Goal: Information Seeking & Learning: Find specific fact

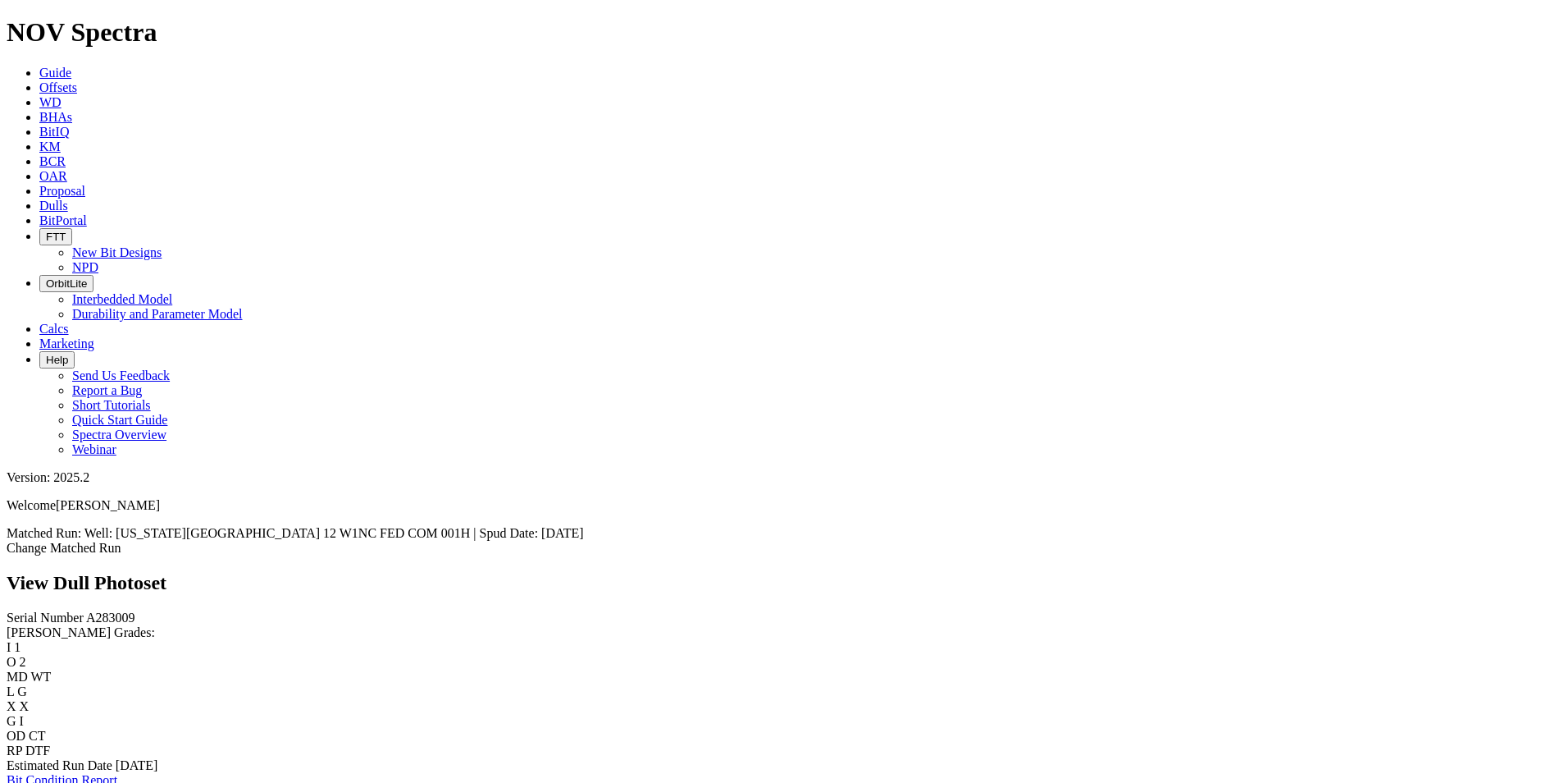
click at [39, 198] on icon at bounding box center [39, 205] width 0 height 14
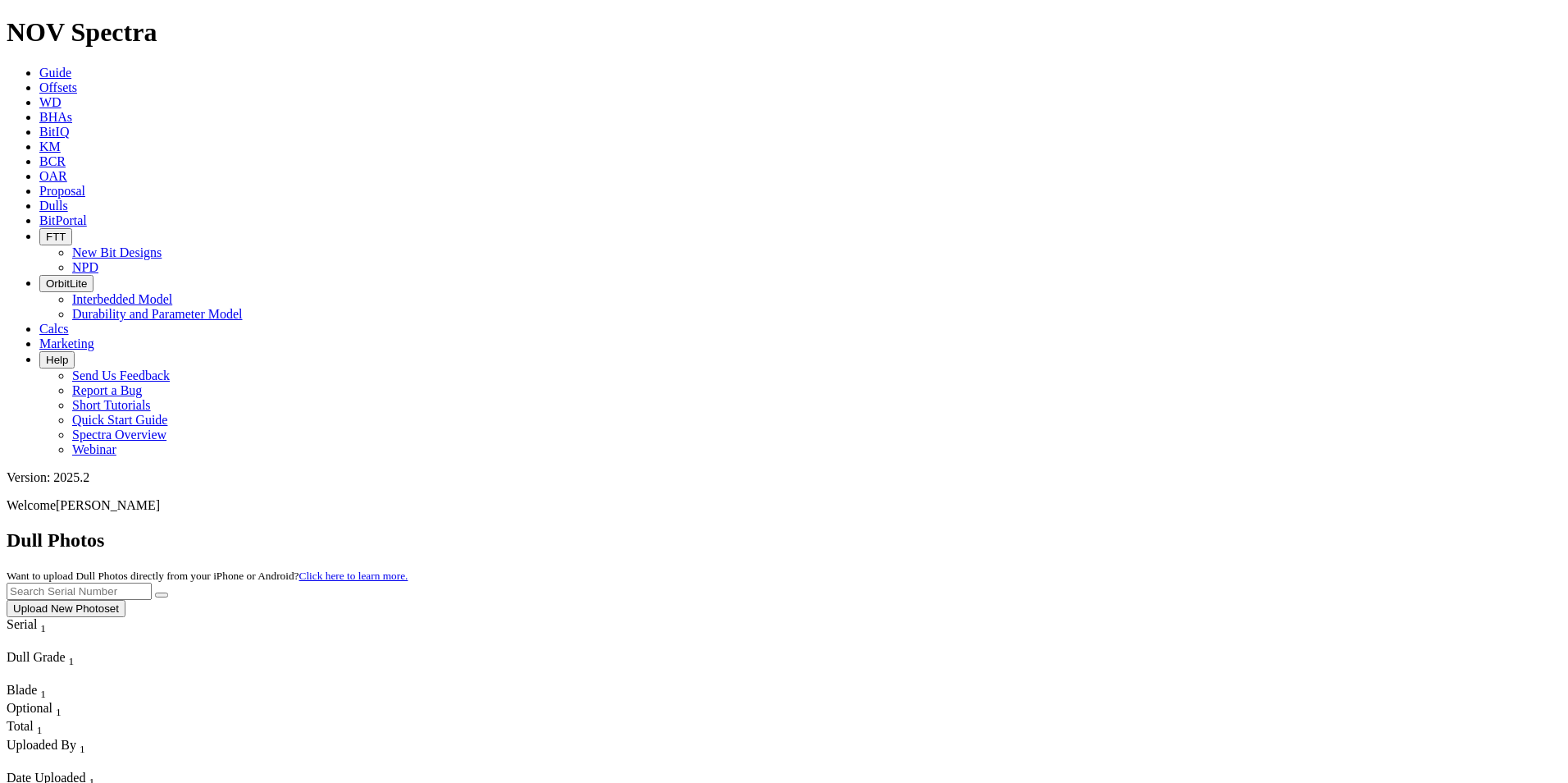
drag, startPoint x: 1217, startPoint y: 75, endPoint x: 1224, endPoint y: 72, distance: 7.6
click at [152, 583] on input "text" at bounding box center [79, 591] width 145 height 17
click at [155, 593] on button "submit" at bounding box center [161, 595] width 13 height 4
drag, startPoint x: 1244, startPoint y: 69, endPoint x: 1148, endPoint y: 65, distance: 96.1
click at [1150, 529] on div "Dull Photos Want to upload Dull Photos directly from your iPhone or Android? Cl…" at bounding box center [784, 573] width 1555 height 88
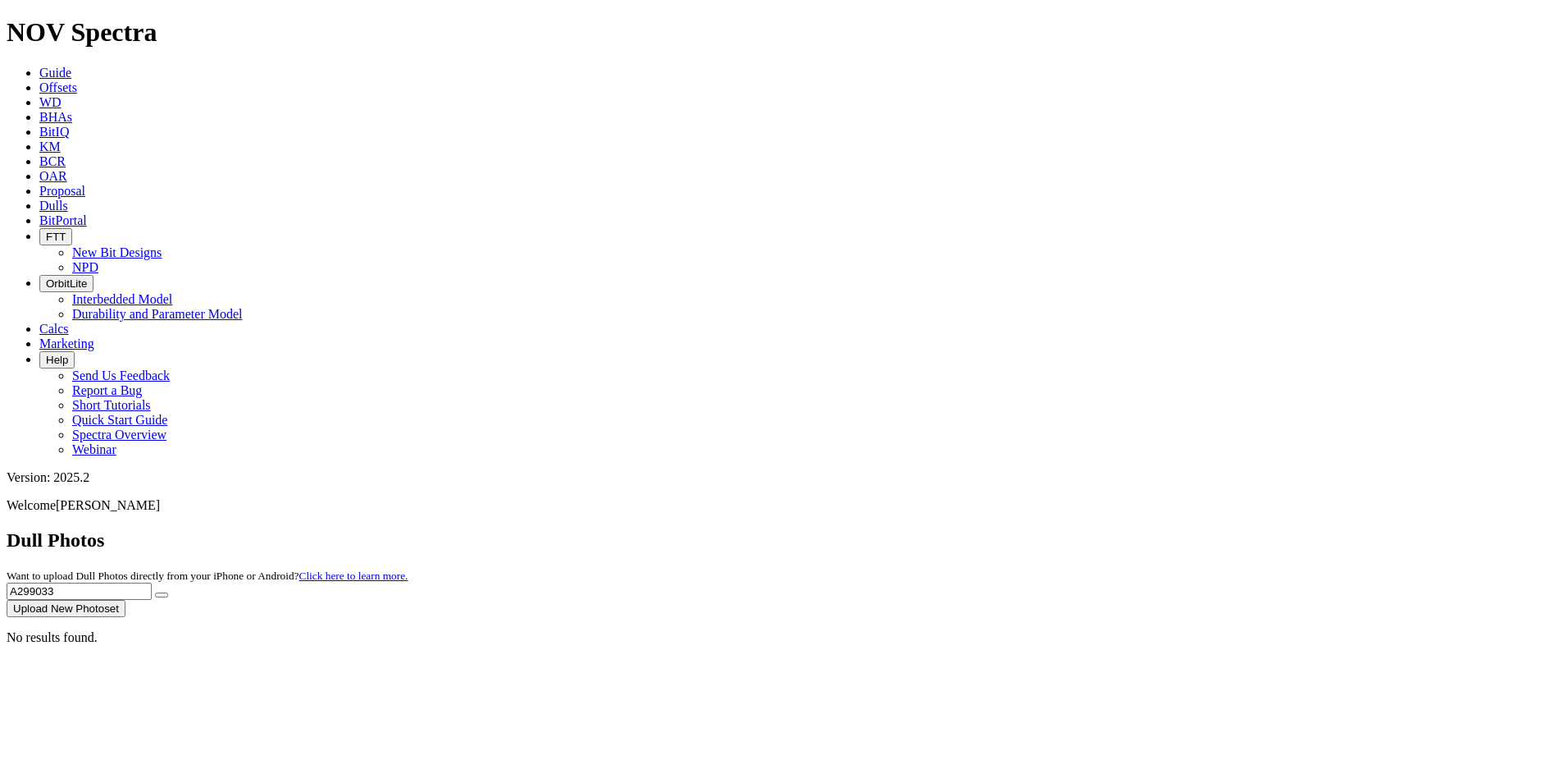
click at [155, 593] on button "submit" at bounding box center [161, 595] width 13 height 4
drag, startPoint x: 1235, startPoint y: 65, endPoint x: 1163, endPoint y: 65, distance: 72.0
click at [1163, 529] on div "Dull Photos Want to upload Dull Photos directly from your iPhone or Android? Cl…" at bounding box center [784, 573] width 1555 height 88
type input "A312323"
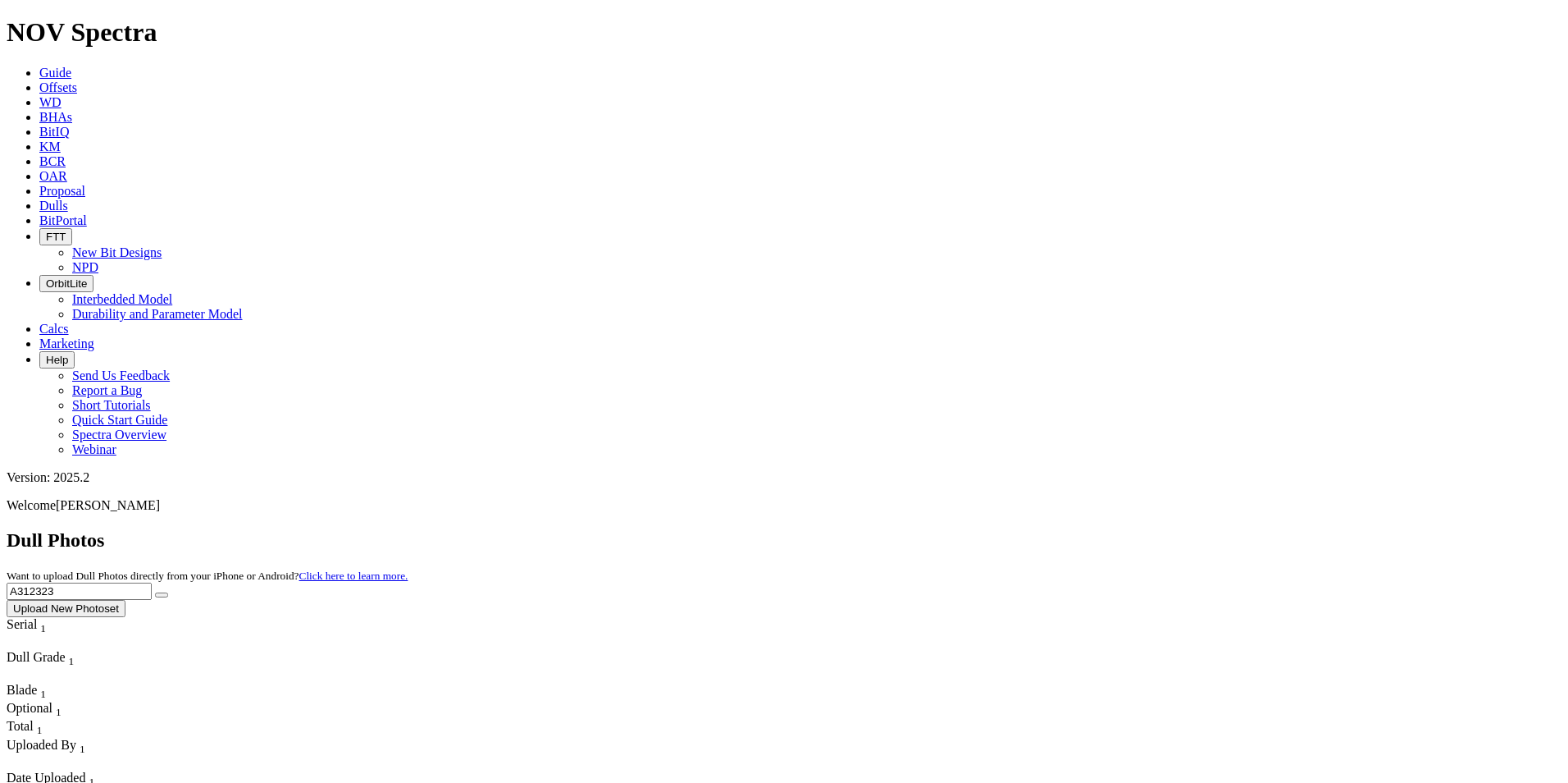
click at [155, 593] on button "submit" at bounding box center [161, 595] width 13 height 4
drag, startPoint x: 1280, startPoint y: 81, endPoint x: 1061, endPoint y: 70, distance: 219.3
click at [1061, 529] on div "Dull Photos Want to upload Dull Photos directly from your iPhone or Android? Cl…" at bounding box center [784, 573] width 1555 height 88
type input "A304811"
click at [155, 593] on button "submit" at bounding box center [161, 595] width 13 height 4
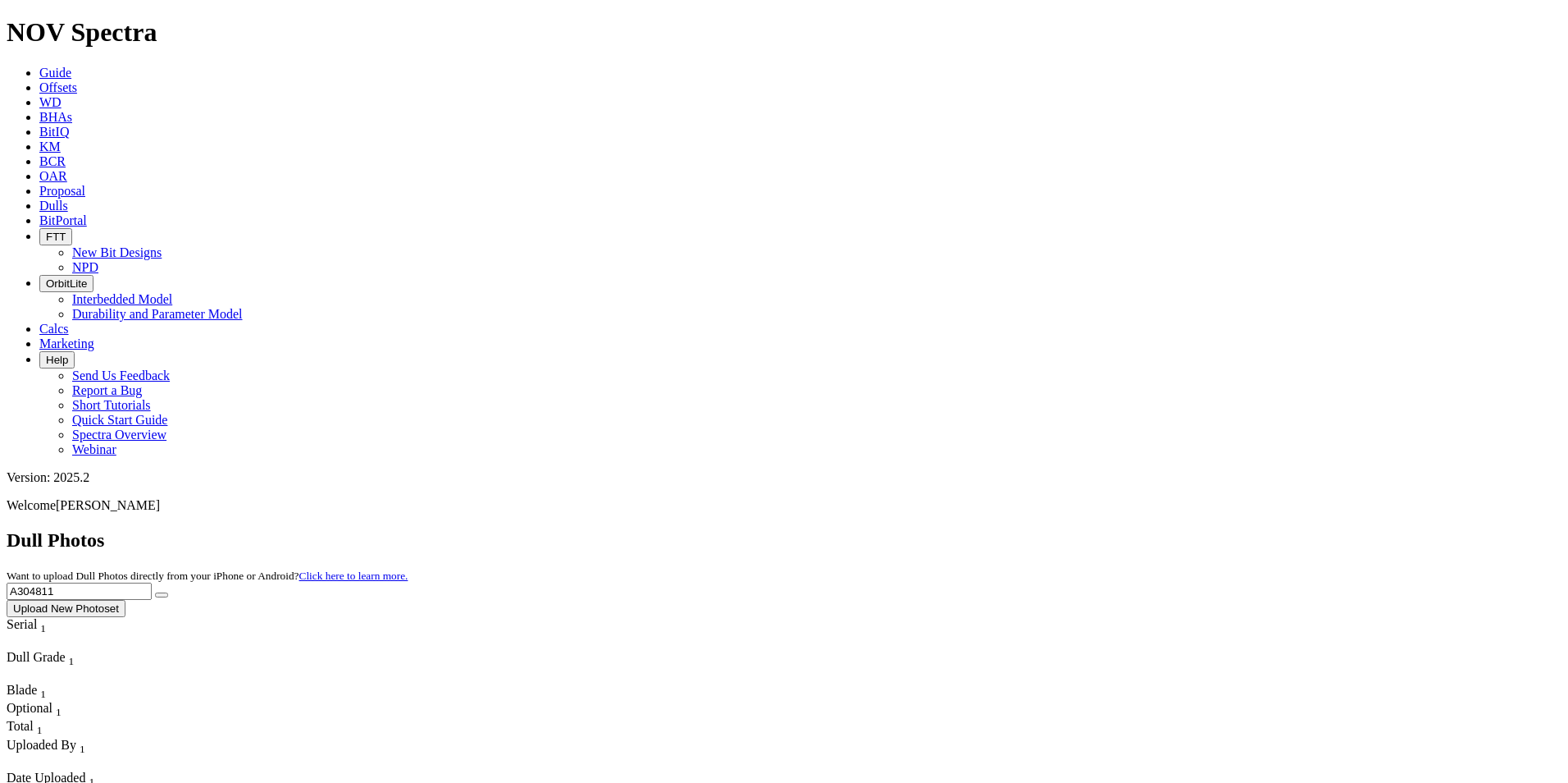
drag, startPoint x: 1260, startPoint y: 76, endPoint x: 1101, endPoint y: 74, distance: 159.0
click at [1101, 529] on div "Dull Photos Want to upload Dull Photos directly from your iPhone or Android? Cl…" at bounding box center [784, 573] width 1555 height 88
click at [155, 593] on button "submit" at bounding box center [161, 595] width 13 height 4
drag, startPoint x: 1244, startPoint y: 86, endPoint x: 1137, endPoint y: 74, distance: 107.7
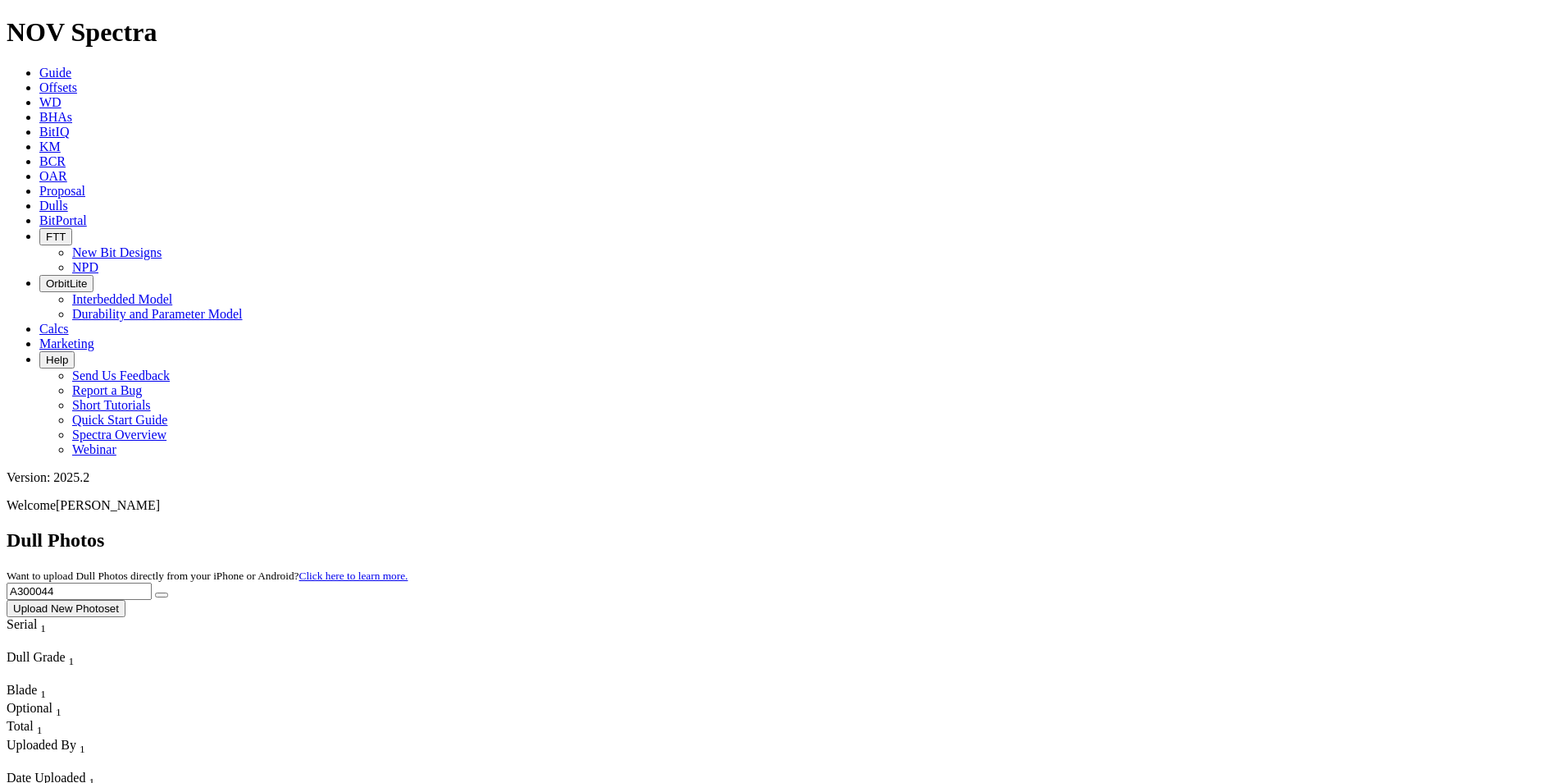
click at [1137, 529] on div "Dull Photos Want to upload Dull Photos directly from your iPhone or Android? Cl…" at bounding box center [784, 573] width 1555 height 88
type input "A288945"
click at [155, 593] on button "submit" at bounding box center [161, 595] width 13 height 4
drag, startPoint x: 1242, startPoint y: 60, endPoint x: 1129, endPoint y: 73, distance: 113.7
click at [1129, 529] on div "Dull Photos Want to upload Dull Photos directly from your iPhone or Android? Cl…" at bounding box center [784, 573] width 1555 height 88
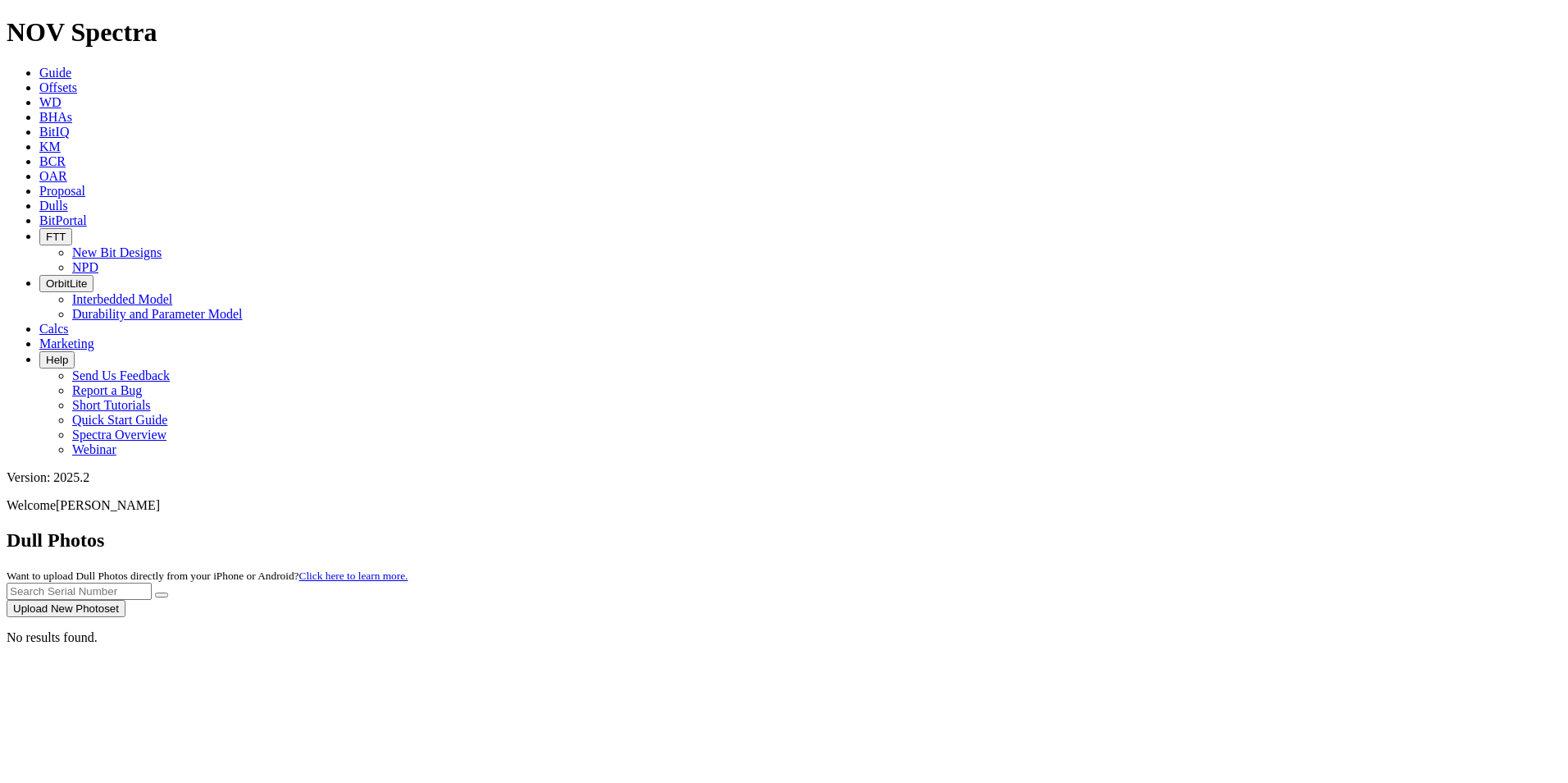
click at [152, 583] on input "text" at bounding box center [79, 591] width 145 height 17
click at [155, 593] on button "submit" at bounding box center [161, 595] width 13 height 4
drag, startPoint x: 1201, startPoint y: 79, endPoint x: 1142, endPoint y: 77, distance: 59.0
click at [1142, 529] on div "Dull Photos Want to upload Dull Photos directly from your iPhone or Android? Cl…" at bounding box center [784, 573] width 1555 height 88
click at [155, 593] on button "submit" at bounding box center [161, 595] width 13 height 4
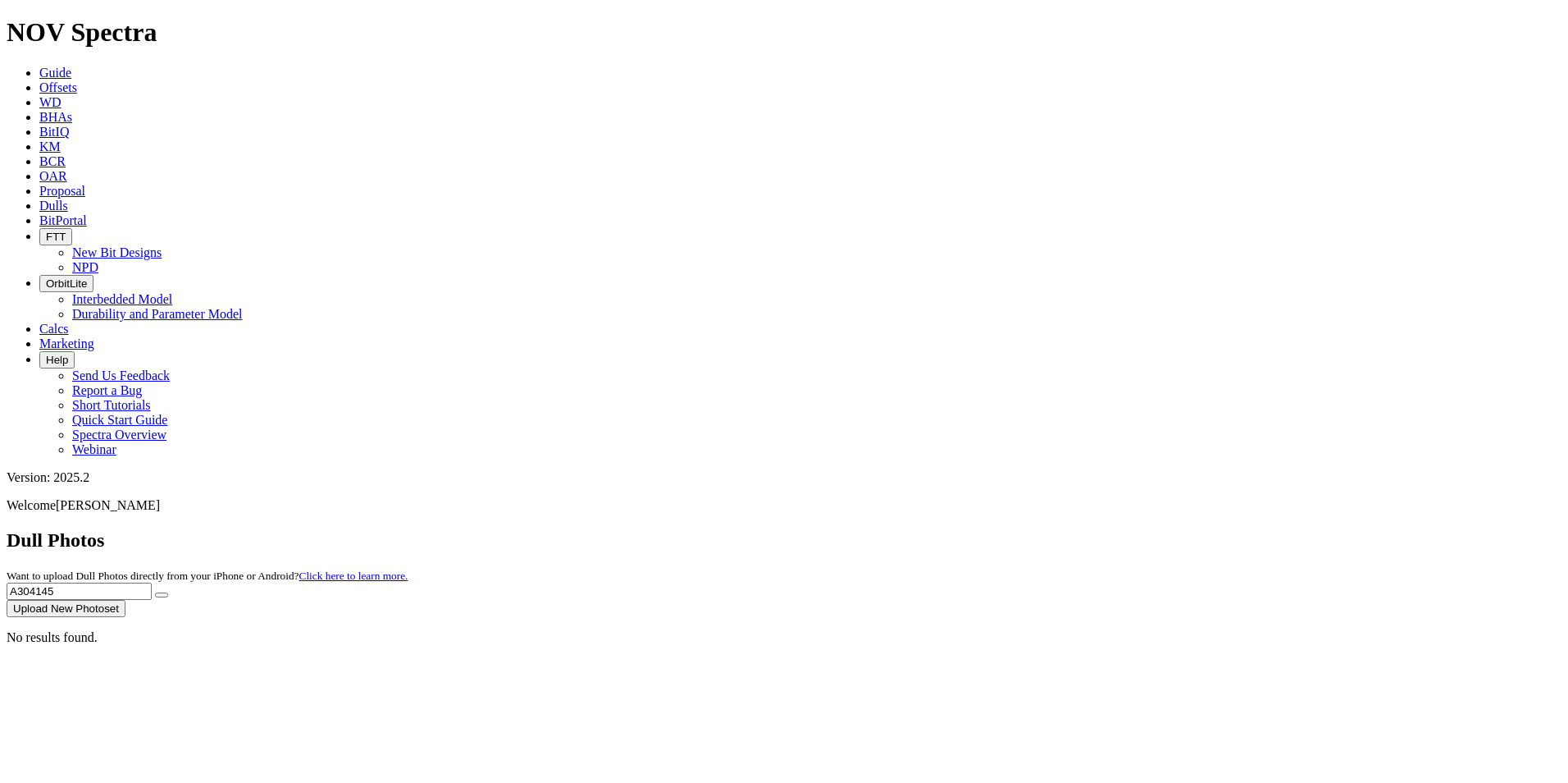
drag, startPoint x: 1235, startPoint y: 69, endPoint x: 1111, endPoint y: 73, distance: 124.1
click at [1111, 529] on div "Dull Photos Want to upload Dull Photos directly from your iPhone or Android? Cl…" at bounding box center [784, 573] width 1555 height 88
click at [155, 593] on button "submit" at bounding box center [161, 595] width 13 height 4
drag, startPoint x: 1224, startPoint y: 71, endPoint x: 1035, endPoint y: 82, distance: 189.3
click at [1035, 529] on div "Dull Photos Want to upload Dull Photos directly from your iPhone or Android? Cl…" at bounding box center [784, 573] width 1555 height 88
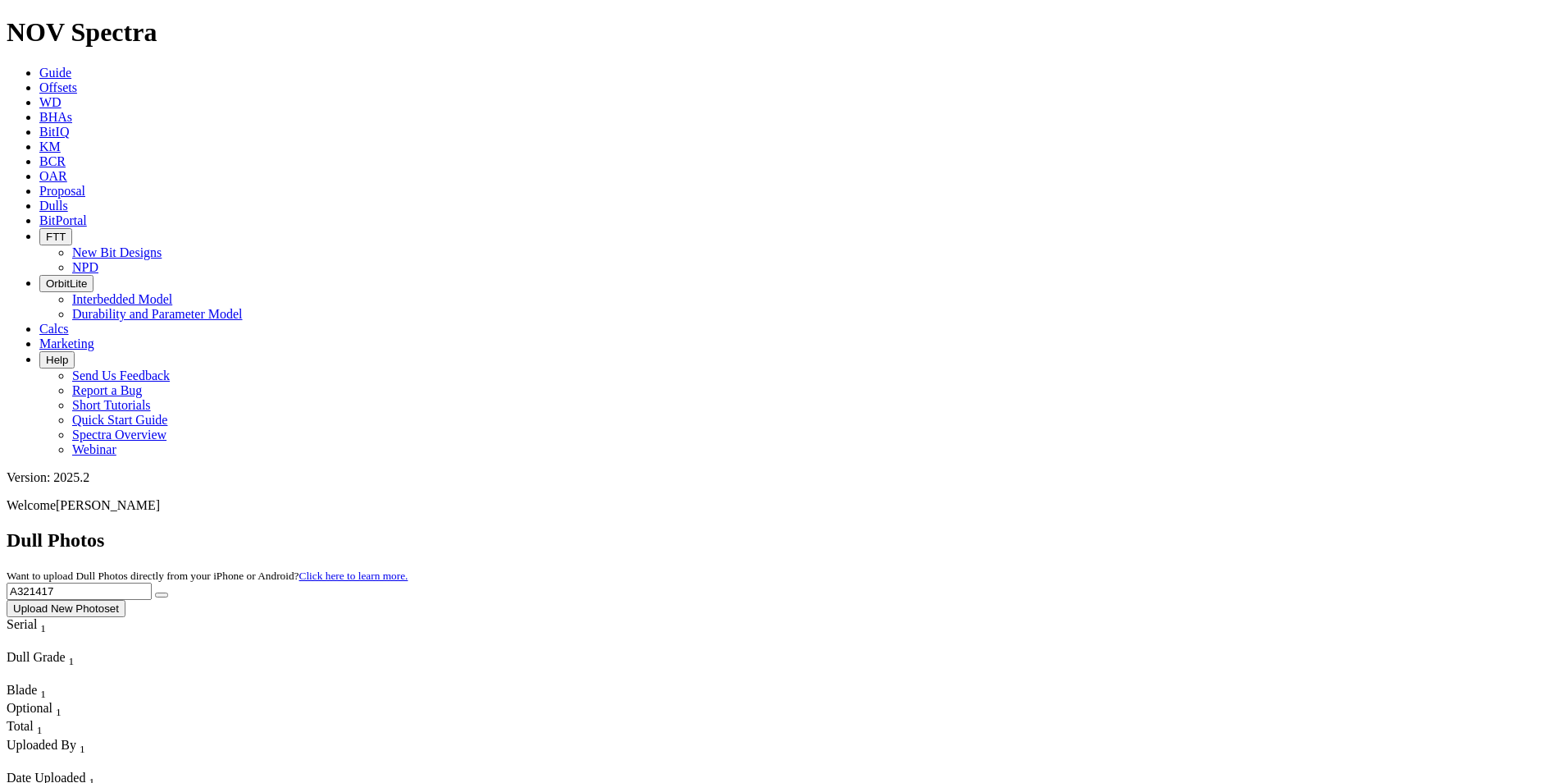
type input "A321417"
click at [155, 593] on button "submit" at bounding box center [161, 595] width 13 height 4
drag, startPoint x: 1243, startPoint y: 80, endPoint x: 1112, endPoint y: 66, distance: 131.7
click at [1112, 529] on div "Dull Photos Want to upload Dull Photos directly from your iPhone or Android? Cl…" at bounding box center [784, 573] width 1555 height 88
click at [152, 583] on input "A321417" at bounding box center [79, 591] width 145 height 17
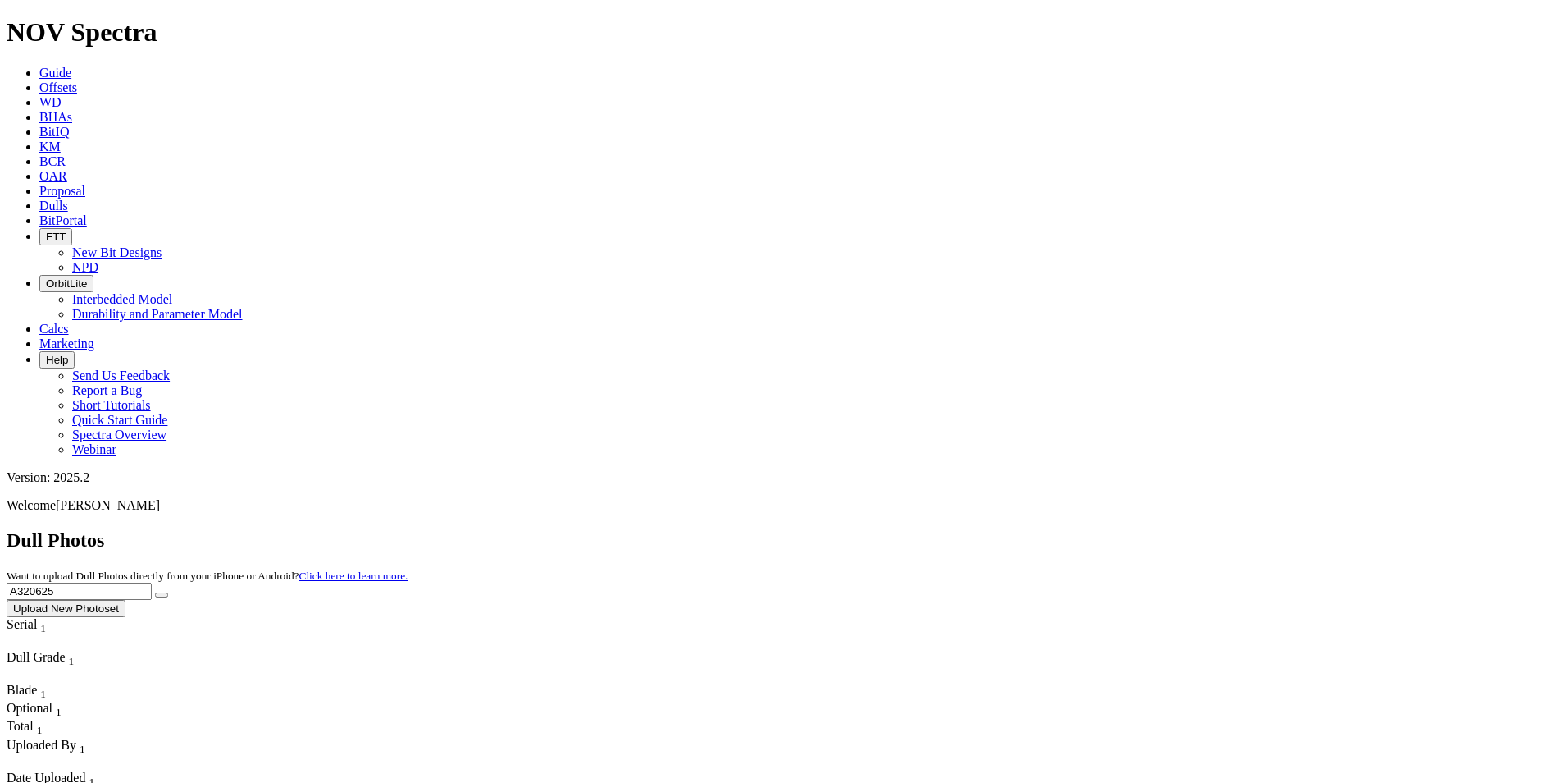
click at [155, 593] on button "submit" at bounding box center [161, 595] width 13 height 4
drag, startPoint x: 1280, startPoint y: 64, endPoint x: 1033, endPoint y: 78, distance: 247.4
click at [1033, 529] on div "Dull Photos Want to upload Dull Photos directly from your iPhone or Android? Cl…" at bounding box center [784, 573] width 1555 height 88
type input "A319257"
click at [155, 593] on button "submit" at bounding box center [161, 595] width 13 height 4
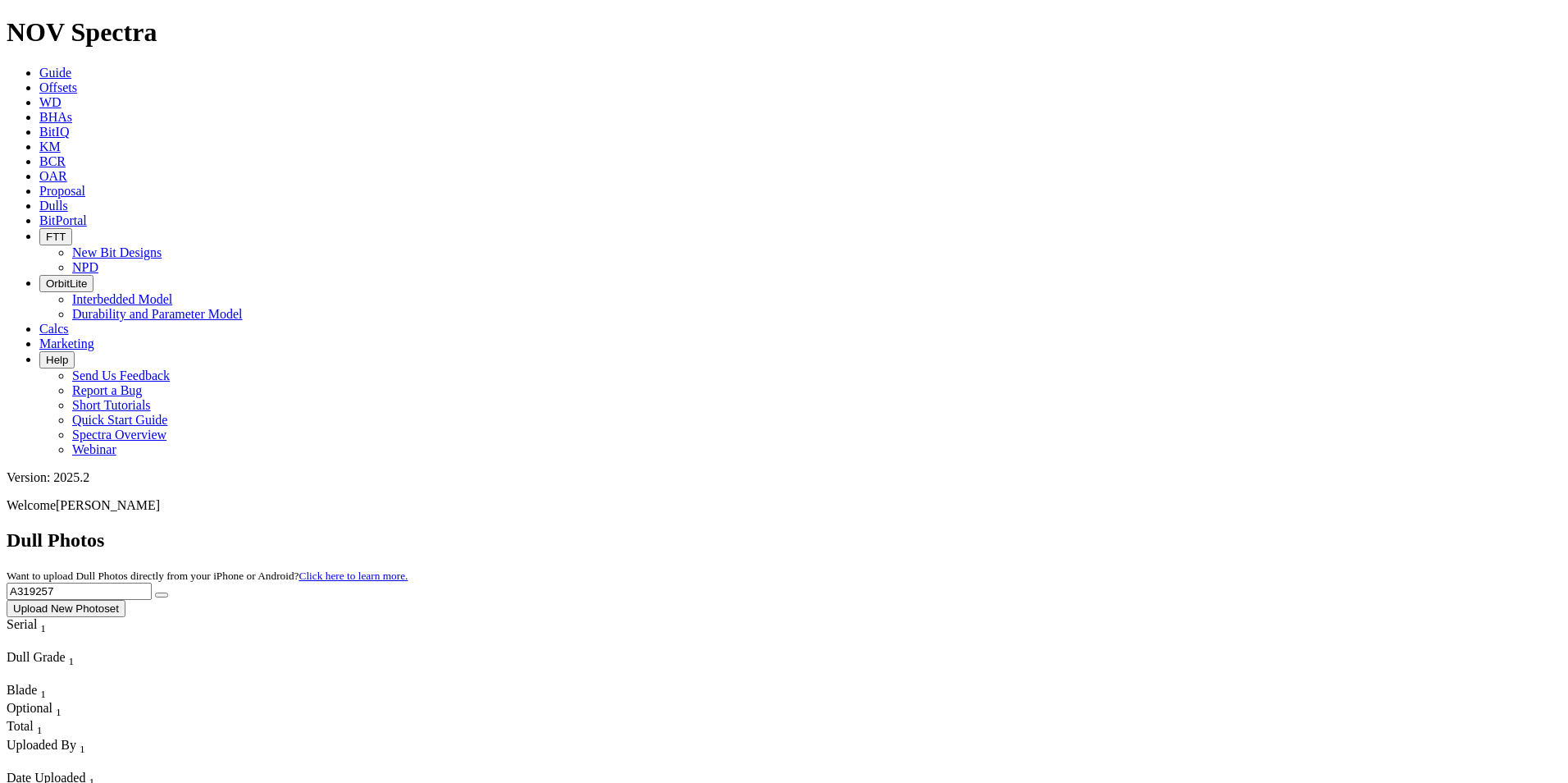
drag, startPoint x: 1184, startPoint y: 69, endPoint x: 1147, endPoint y: 71, distance: 37.1
click at [1147, 529] on div "Dull Photos Want to upload Dull Photos directly from your iPhone or Android? Cl…" at bounding box center [784, 573] width 1555 height 88
click at [155, 593] on button "submit" at bounding box center [161, 595] width 13 height 4
drag, startPoint x: 1236, startPoint y: 75, endPoint x: 1114, endPoint y: 59, distance: 123.0
click at [1114, 529] on div "Dull Photos Want to upload Dull Photos directly from your iPhone or Android? Cl…" at bounding box center [784, 573] width 1555 height 88
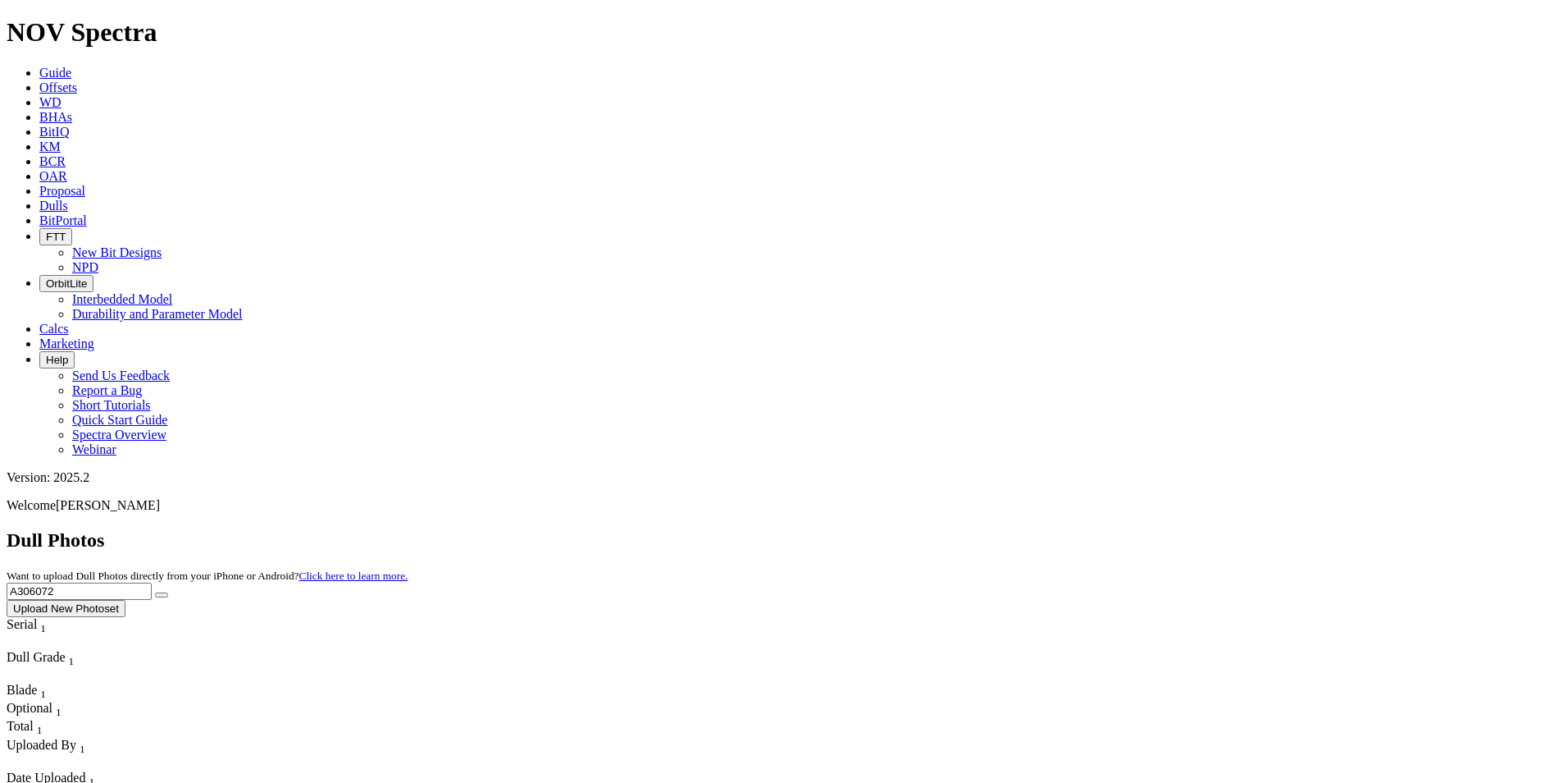
type input "A306072"
click at [169, 593] on button "submit" at bounding box center [161, 595] width 13 height 4
drag, startPoint x: 1250, startPoint y: 73, endPoint x: 1157, endPoint y: 75, distance: 93.0
click at [1157, 529] on div "Dull Photos Want to upload Dull Photos directly from your iPhone or Android? Cl…" at bounding box center [784, 573] width 1555 height 88
type input "A305373"
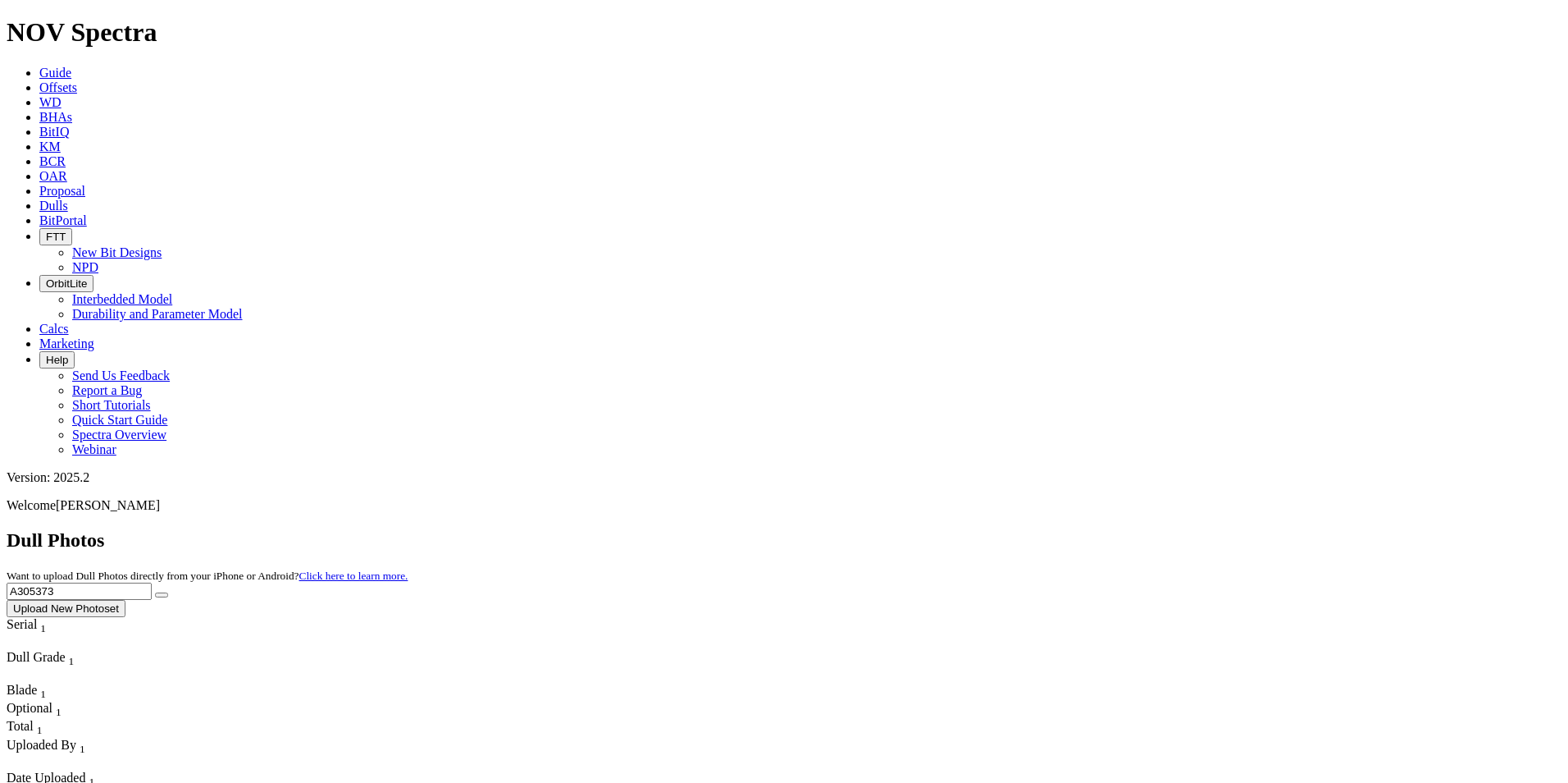
click at [155, 593] on button "submit" at bounding box center [161, 595] width 13 height 4
drag, startPoint x: 1217, startPoint y: 71, endPoint x: 1057, endPoint y: 67, distance: 160.0
click at [1057, 529] on div "Dull Photos Want to upload Dull Photos directly from your iPhone or Android? Cl…" at bounding box center [784, 573] width 1555 height 88
drag, startPoint x: 1219, startPoint y: 83, endPoint x: 1229, endPoint y: 67, distance: 18.9
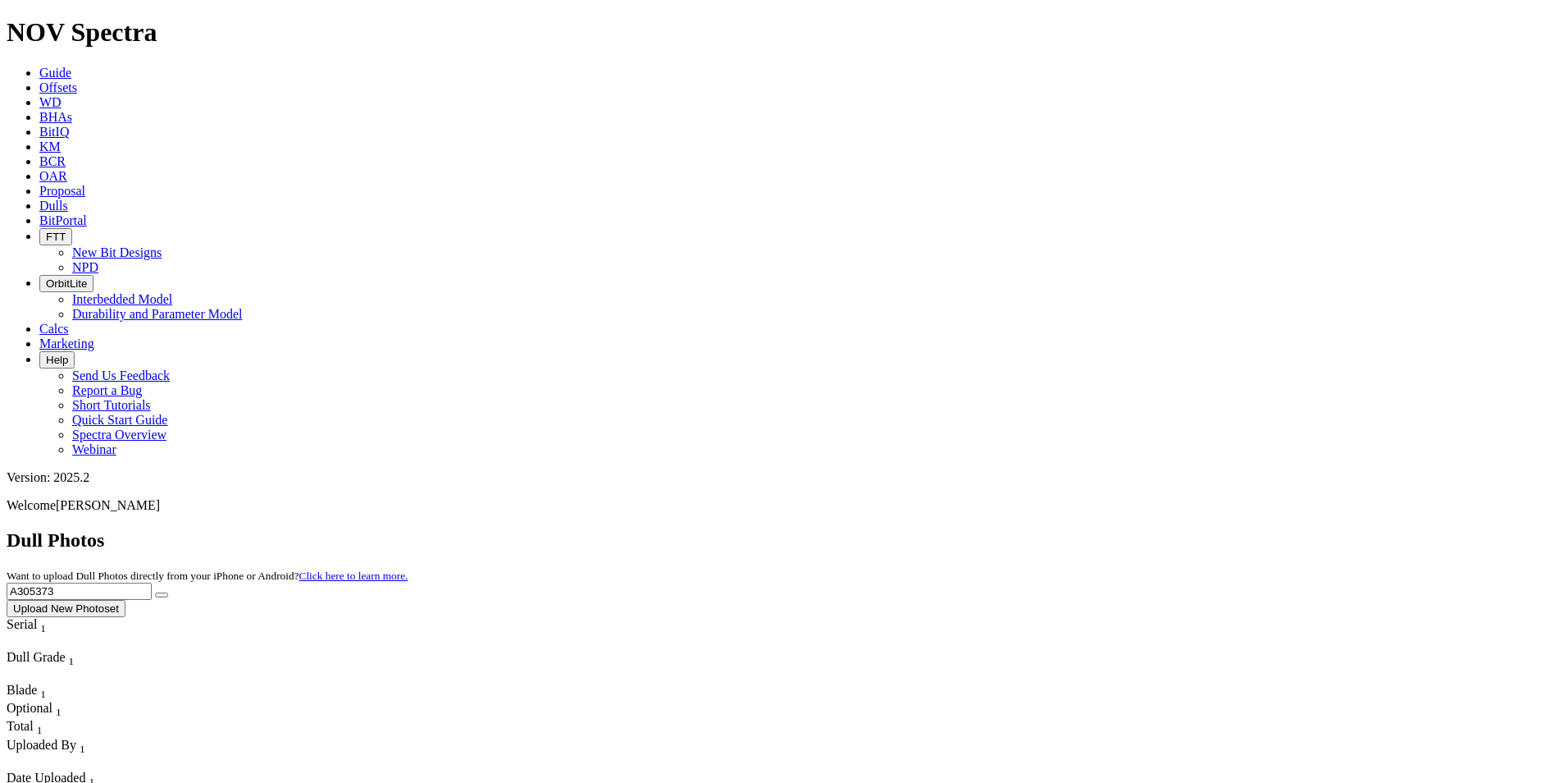
click at [152, 583] on input "A305373" at bounding box center [79, 591] width 145 height 17
click at [155, 593] on button "submit" at bounding box center [161, 595] width 13 height 4
drag, startPoint x: 1229, startPoint y: 67, endPoint x: 1127, endPoint y: 82, distance: 103.1
click at [1128, 529] on div "Dull Photos Want to upload Dull Photos directly from your iPhone or Android? Cl…" at bounding box center [784, 573] width 1555 height 88
click at [155, 593] on button "submit" at bounding box center [161, 595] width 13 height 4
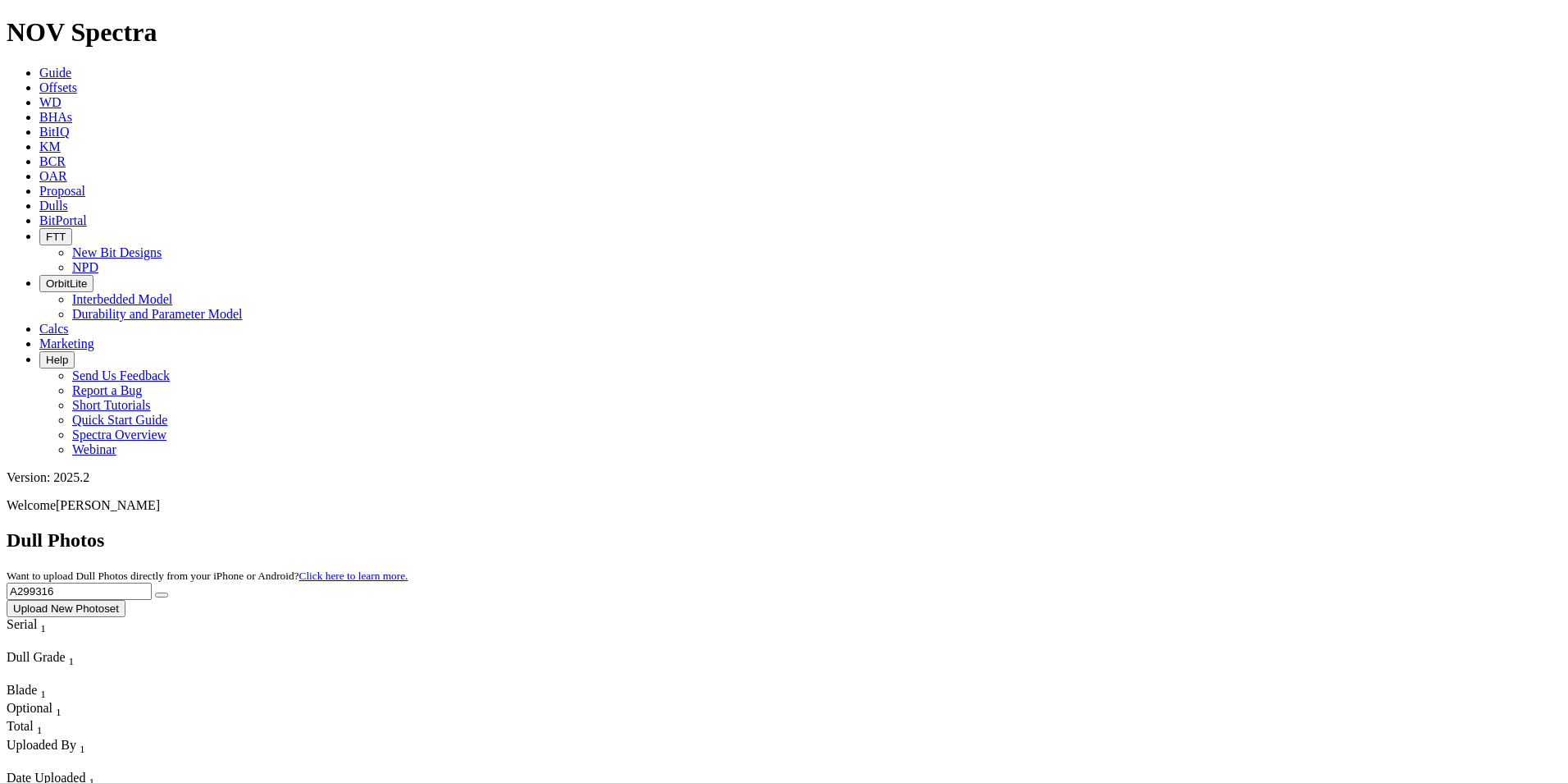
drag, startPoint x: 1233, startPoint y: 74, endPoint x: 1140, endPoint y: 65, distance: 93.4
click at [1140, 529] on div "Dull Photos Want to upload Dull Photos directly from your iPhone or Android? Cl…" at bounding box center [784, 573] width 1555 height 88
click at [155, 593] on button "submit" at bounding box center [161, 595] width 13 height 4
drag, startPoint x: 1223, startPoint y: 73, endPoint x: 1102, endPoint y: 64, distance: 121.3
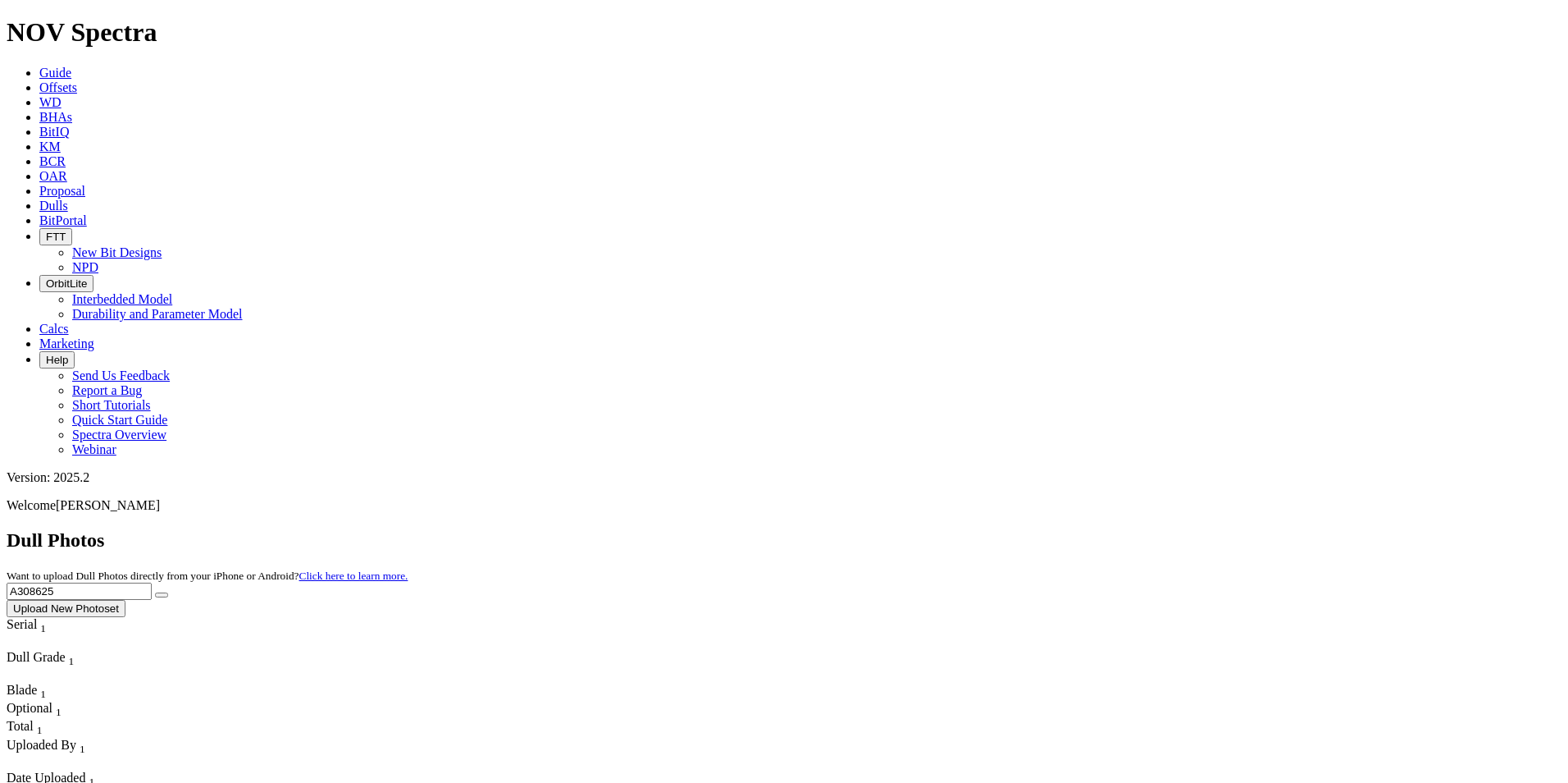
click at [1114, 529] on div "Dull Photos Want to upload Dull Photos directly from your iPhone or Android? Cl…" at bounding box center [784, 573] width 1555 height 88
click at [155, 593] on button "submit" at bounding box center [161, 595] width 13 height 4
drag, startPoint x: 1298, startPoint y: 72, endPoint x: 1067, endPoint y: 63, distance: 231.2
click at [1067, 529] on div "Dull Photos Want to upload Dull Photos directly from your iPhone or Android? Cl…" at bounding box center [784, 573] width 1555 height 88
click at [155, 593] on button "submit" at bounding box center [161, 595] width 13 height 4
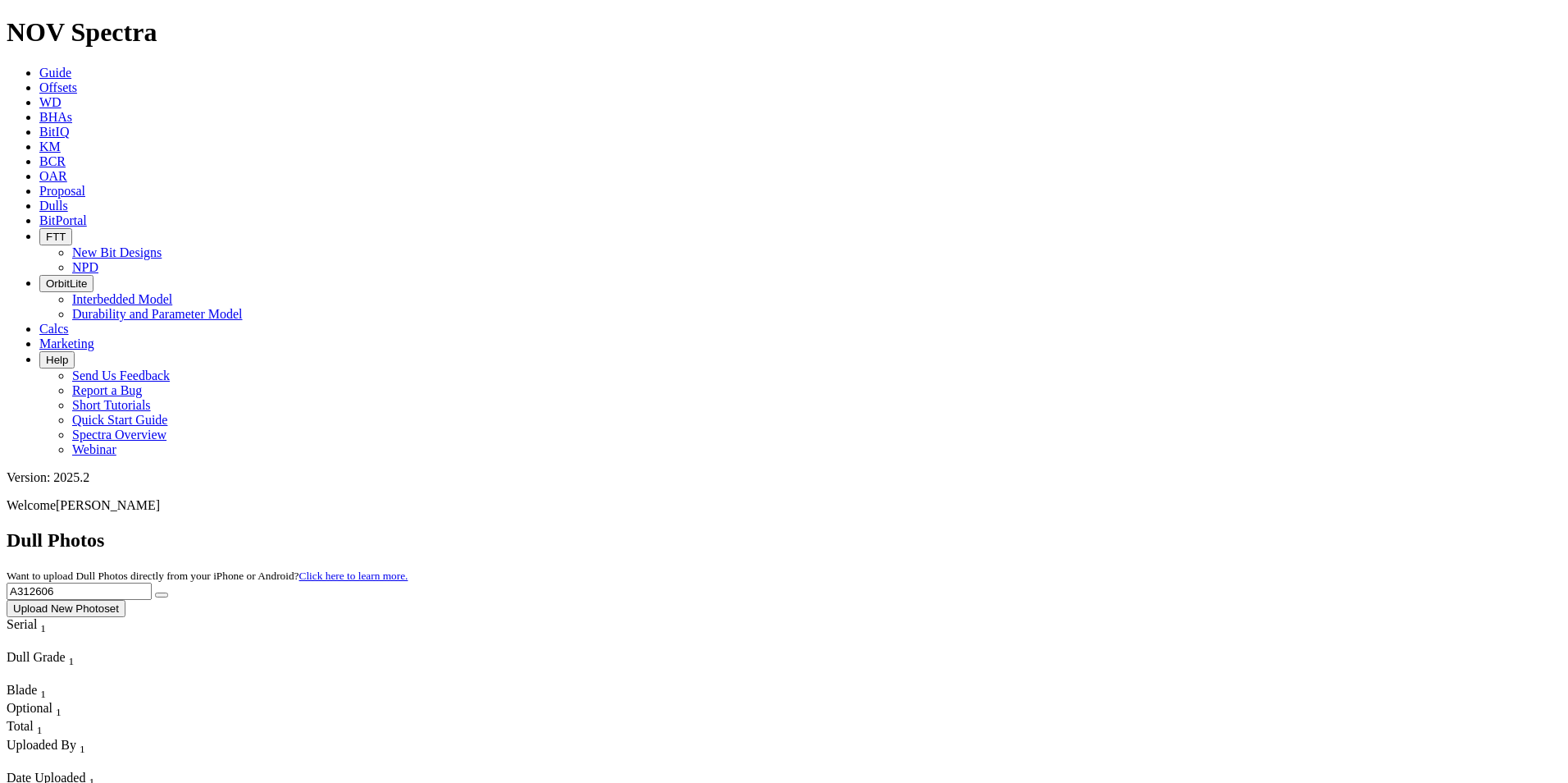
drag, startPoint x: 1233, startPoint y: 73, endPoint x: 1099, endPoint y: 85, distance: 134.5
click at [1105, 529] on div "Dull Photos Want to upload Dull Photos directly from your iPhone or Android? Cl…" at bounding box center [784, 573] width 1555 height 88
drag, startPoint x: 1386, startPoint y: 78, endPoint x: 1394, endPoint y: 92, distance: 16.1
click at [161, 595] on icon "submit" at bounding box center [161, 595] width 0 height 0
drag, startPoint x: 1243, startPoint y: 73, endPoint x: 1157, endPoint y: 63, distance: 86.6
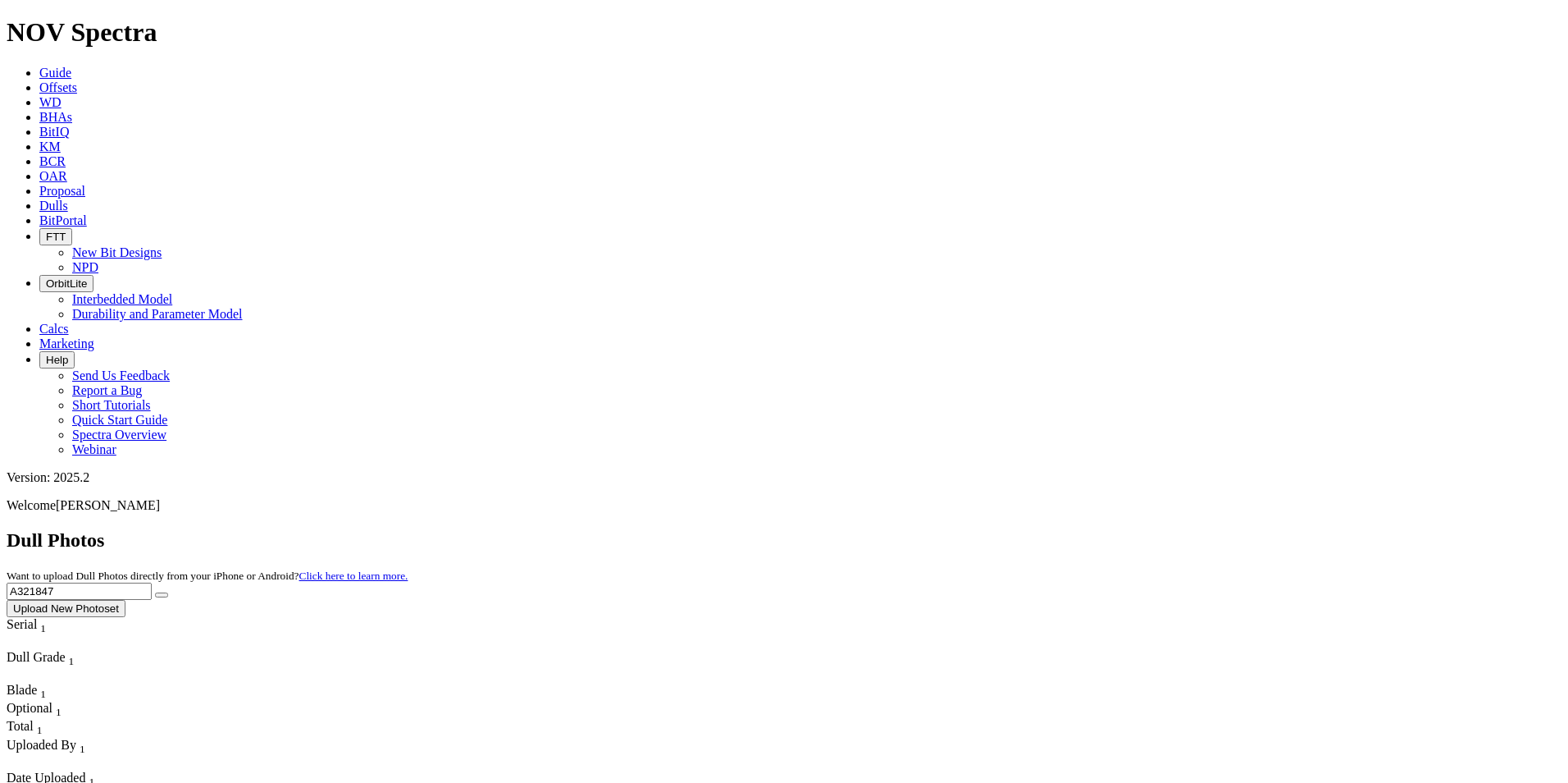
click at [1157, 529] on div "Dull Photos Want to upload Dull Photos directly from your iPhone or Android? Cl…" at bounding box center [784, 573] width 1555 height 88
click at [161, 595] on icon "submit" at bounding box center [161, 595] width 0 height 0
drag, startPoint x: 1271, startPoint y: 62, endPoint x: 1157, endPoint y: 56, distance: 114.2
click at [1137, 529] on div "Dull Photos Want to upload Dull Photos directly from your iPhone or Android? Cl…" at bounding box center [784, 573] width 1555 height 88
click at [169, 593] on button "submit" at bounding box center [161, 595] width 13 height 4
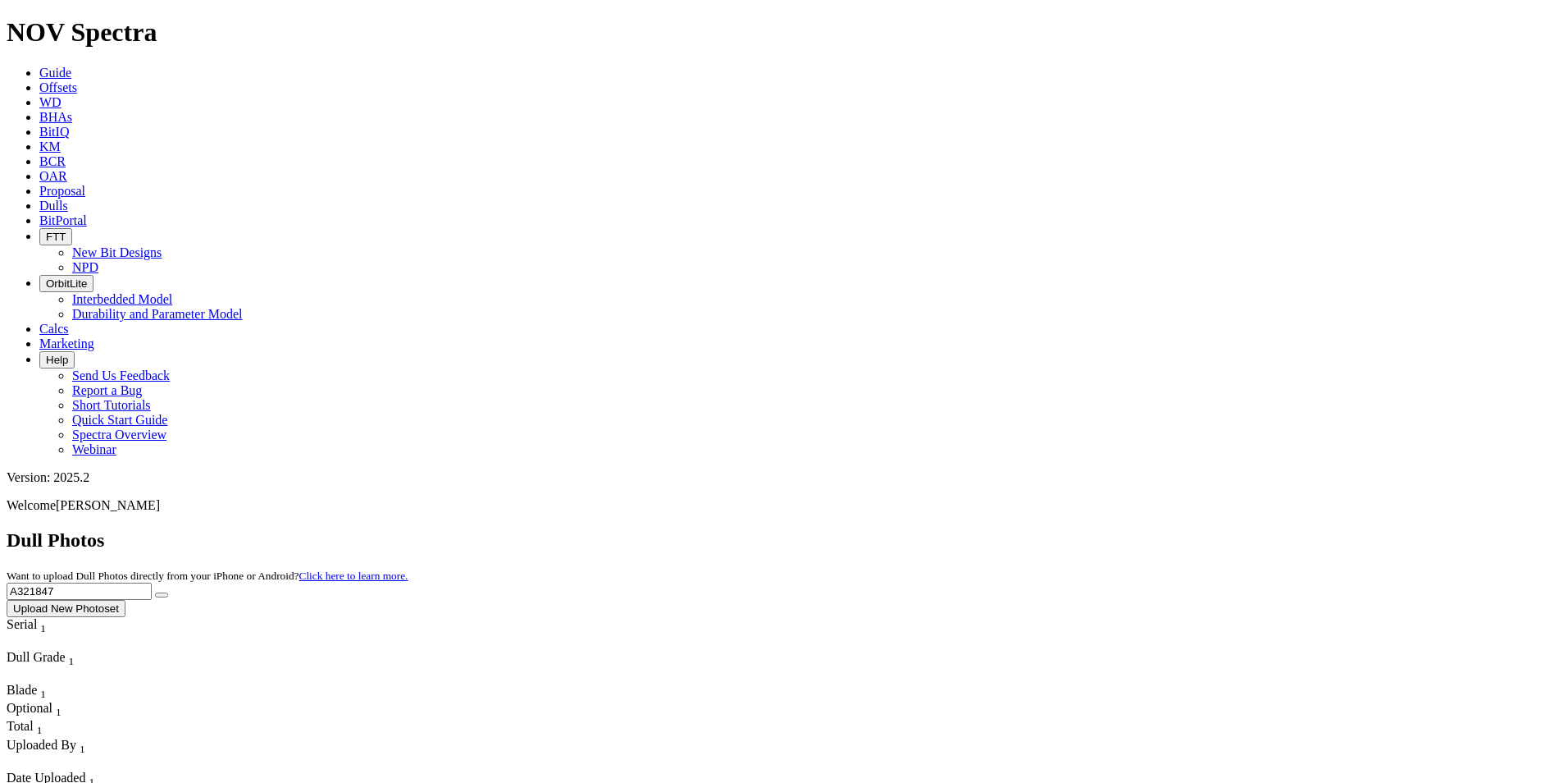
drag, startPoint x: 1250, startPoint y: 63, endPoint x: 1079, endPoint y: 67, distance: 171.0
click at [1079, 529] on div "Dull Photos Want to upload Dull Photos directly from your iPhone or Android? Cl…" at bounding box center [784, 573] width 1555 height 88
click at [155, 593] on button "submit" at bounding box center [161, 595] width 13 height 4
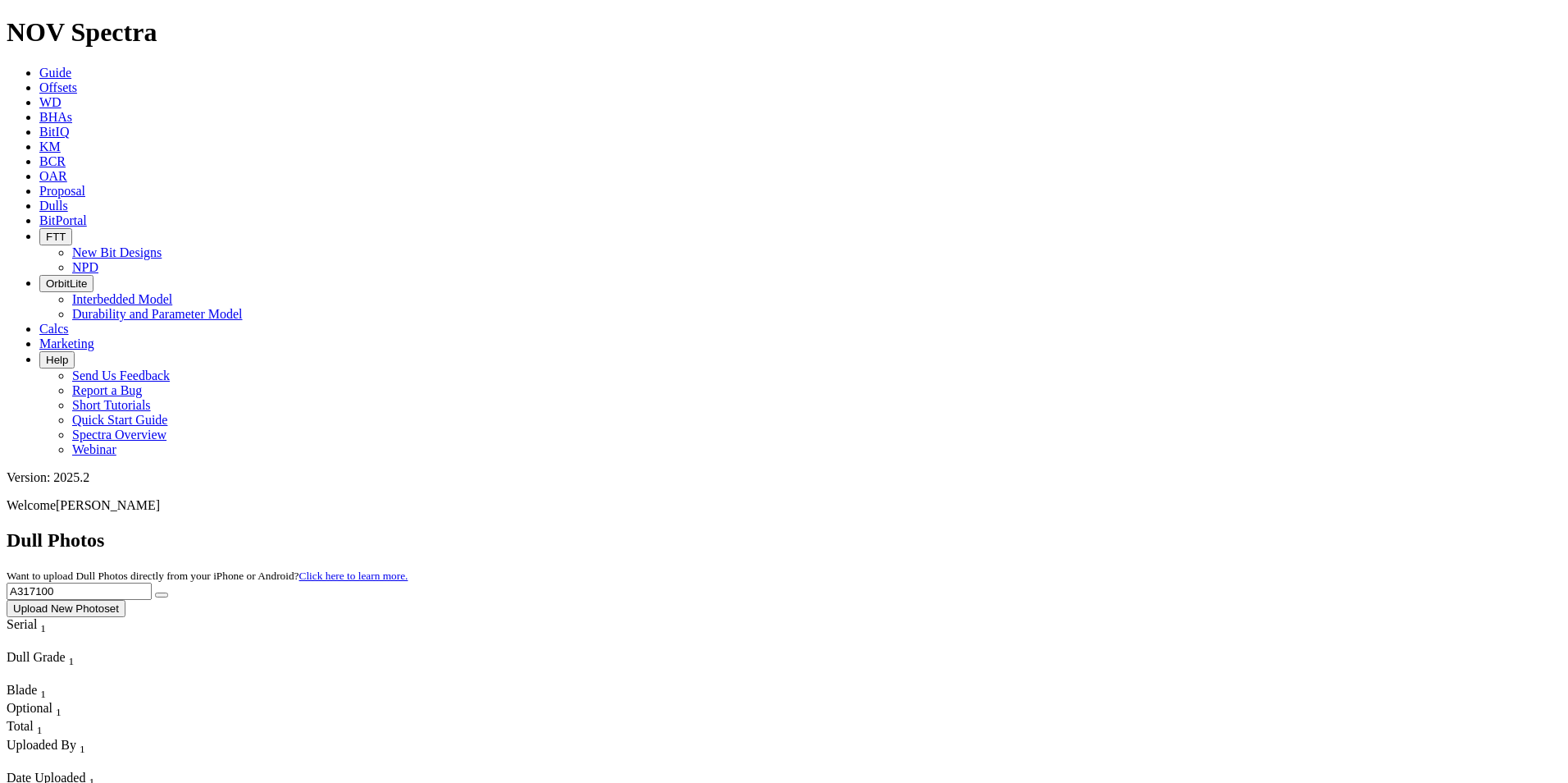
drag, startPoint x: 1243, startPoint y: 75, endPoint x: 1149, endPoint y: 65, distance: 94.5
click at [1149, 529] on div "Dull Photos Want to upload Dull Photos directly from your iPhone or Android? Cl…" at bounding box center [784, 573] width 1555 height 88
click at [155, 593] on button "submit" at bounding box center [161, 595] width 13 height 4
drag, startPoint x: 1278, startPoint y: 71, endPoint x: 1143, endPoint y: 74, distance: 135.0
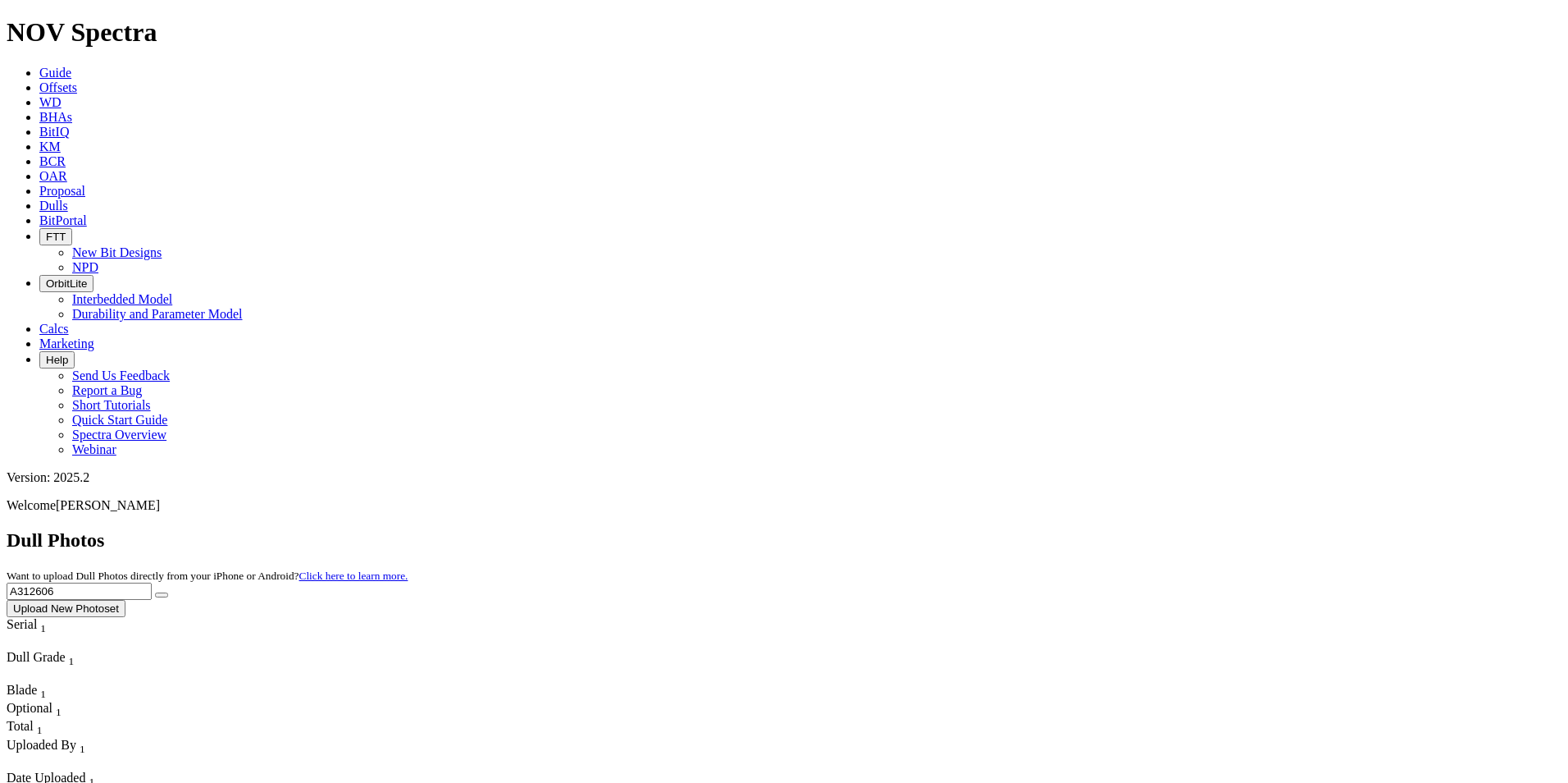
click at [1145, 529] on div "Dull Photos Want to upload Dull Photos directly from your iPhone or Android? Cl…" at bounding box center [784, 573] width 1555 height 88
click at [155, 593] on button "submit" at bounding box center [161, 595] width 13 height 4
drag, startPoint x: 1233, startPoint y: 63, endPoint x: 1110, endPoint y: 63, distance: 123.0
click at [1113, 529] on div "Dull Photos Want to upload Dull Photos directly from your iPhone or Android? Cl…" at bounding box center [784, 573] width 1555 height 88
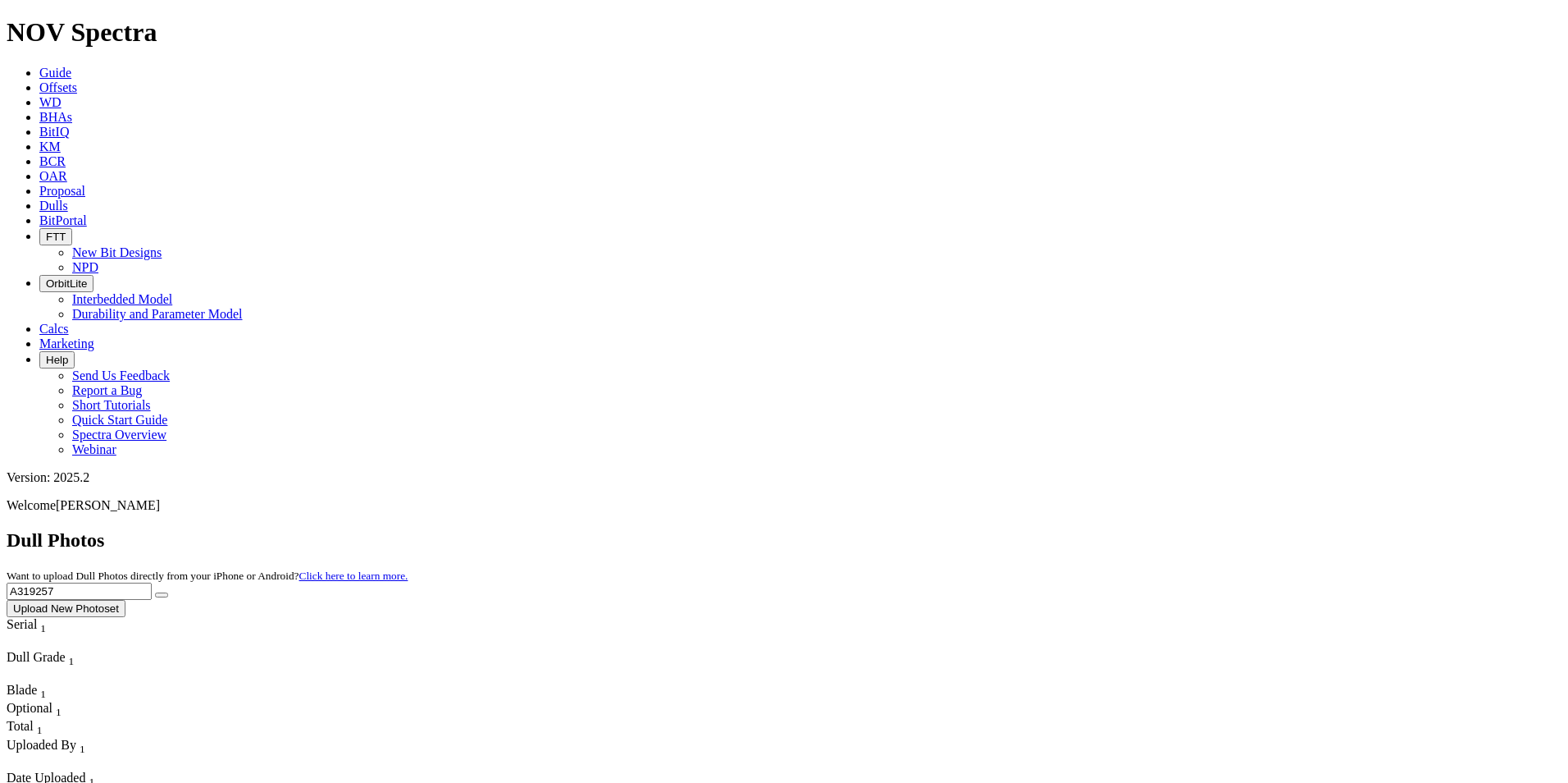
click at [155, 593] on button "submit" at bounding box center [161, 595] width 13 height 4
drag, startPoint x: 1246, startPoint y: 78, endPoint x: 1091, endPoint y: 76, distance: 155.0
click at [1091, 529] on div "Dull Photos Want to upload Dull Photos directly from your iPhone or Android? Cl…" at bounding box center [784, 573] width 1555 height 88
click at [152, 583] on input "A319257" at bounding box center [79, 591] width 145 height 17
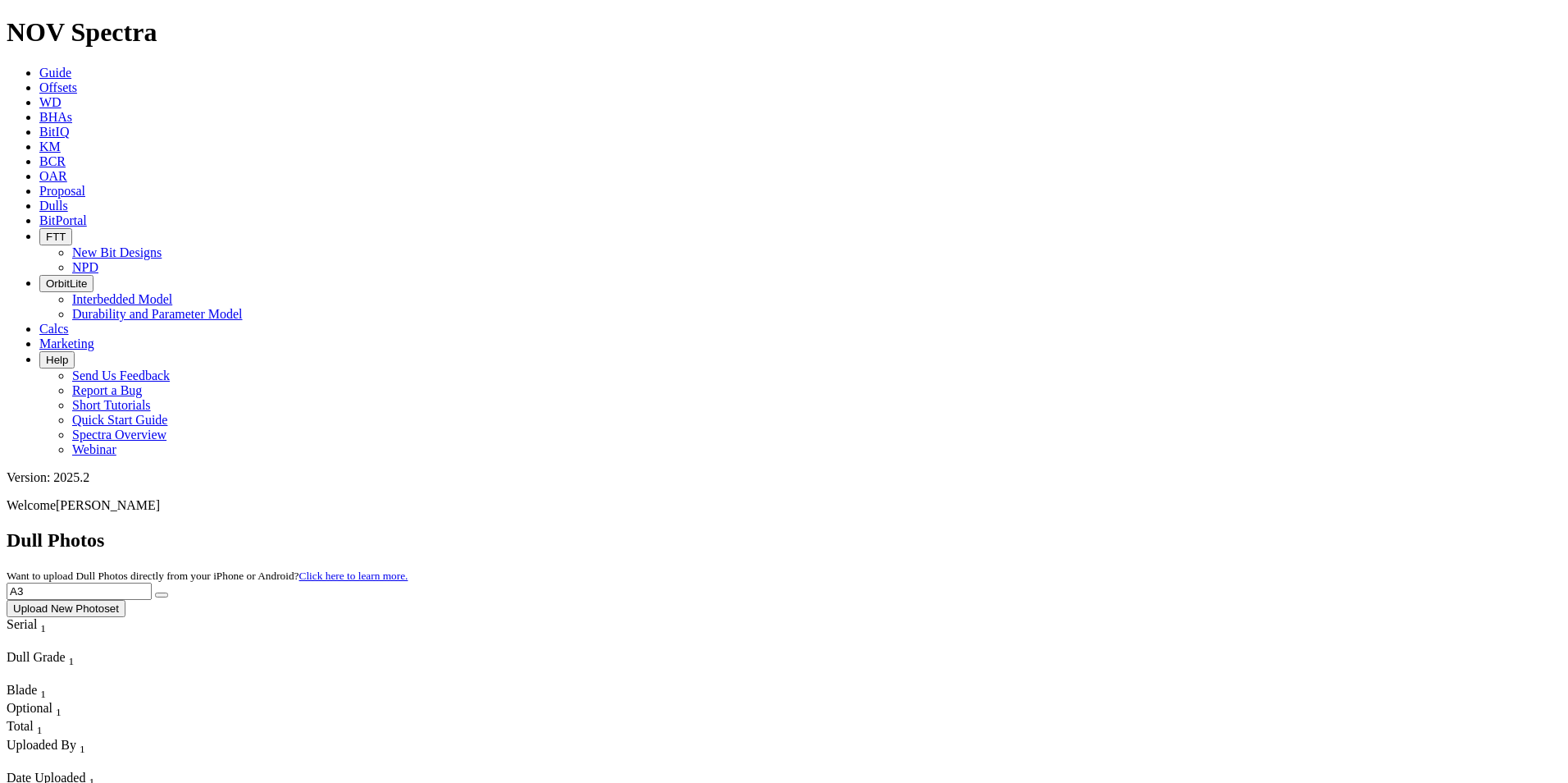
type input "A"
click at [152, 583] on input "text" at bounding box center [79, 591] width 145 height 17
click at [155, 593] on button "submit" at bounding box center [161, 595] width 13 height 4
drag, startPoint x: 1257, startPoint y: 71, endPoint x: 1113, endPoint y: 65, distance: 144.1
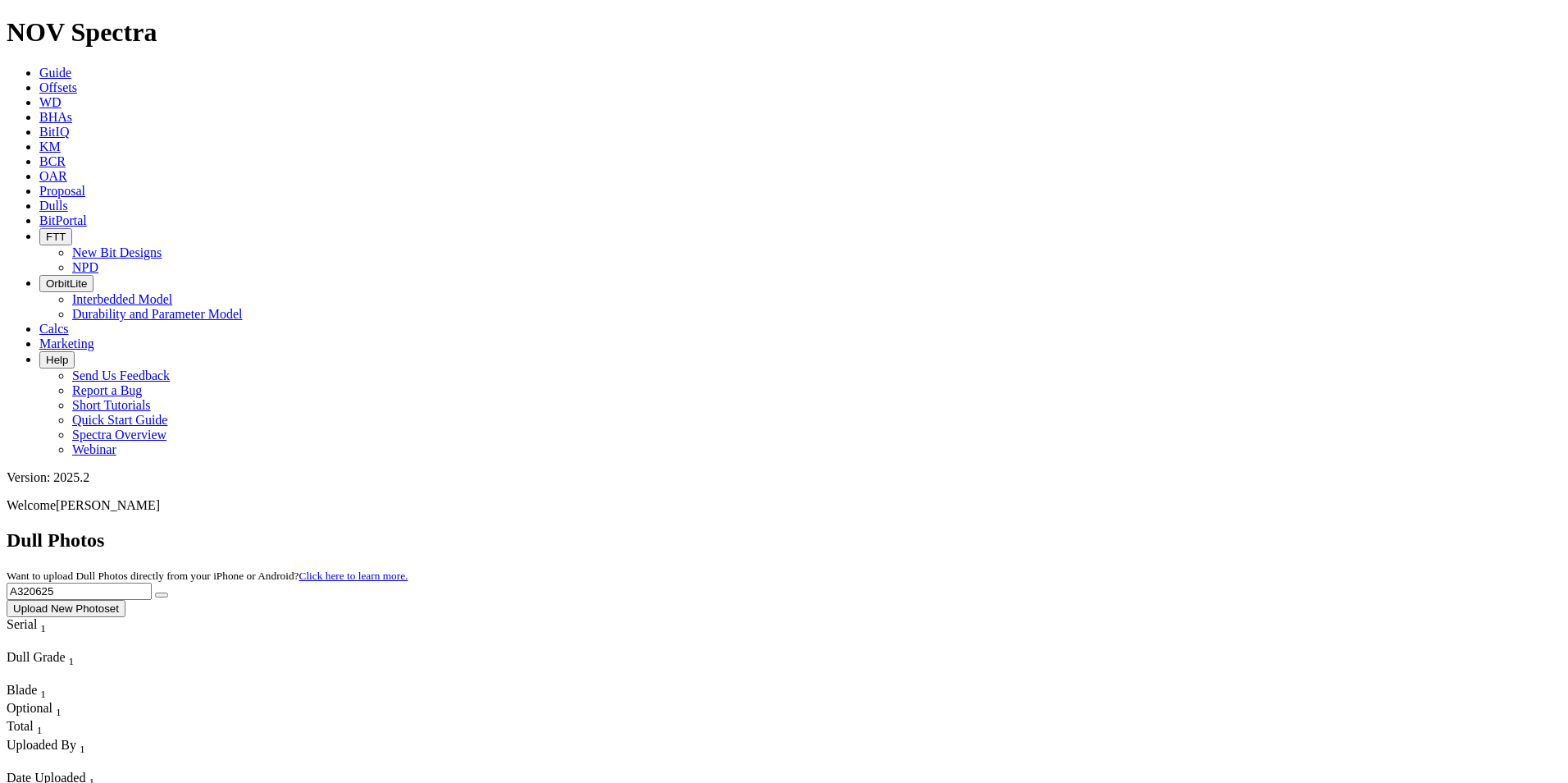
click at [1113, 529] on div "Dull Photos Want to upload Dull Photos directly from your iPhone or Android? Cl…" at bounding box center [784, 573] width 1555 height 88
type input "A321417"
click at [155, 593] on button "submit" at bounding box center [161, 595] width 13 height 4
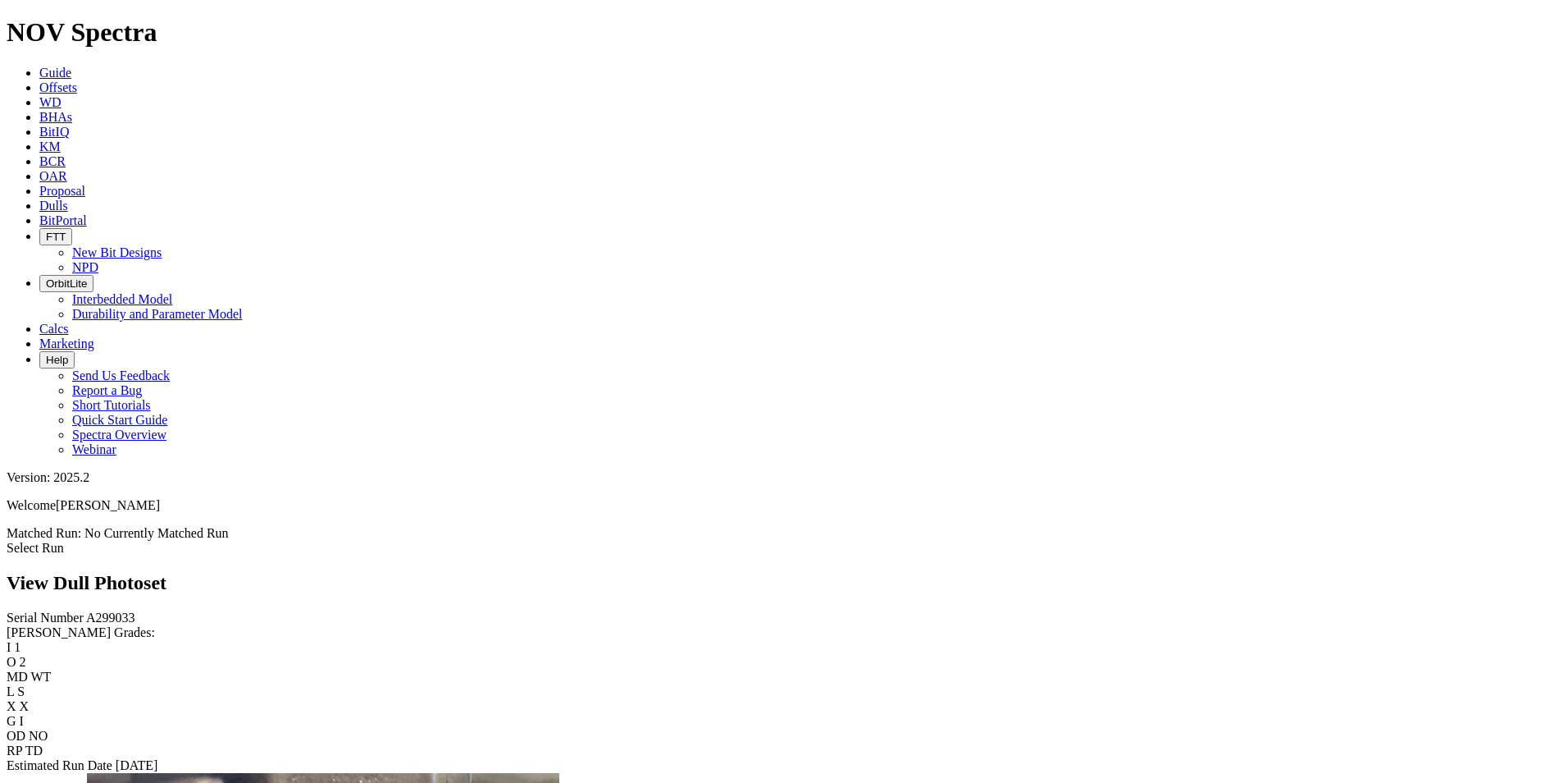
scroll to position [2292, 0]
